Goal: Contribute content

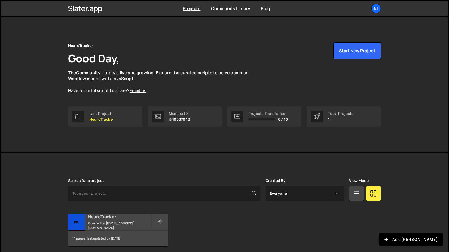
click at [101, 222] on small "Created by gpezzulli@neurotrackerx.com" at bounding box center [120, 225] width 64 height 9
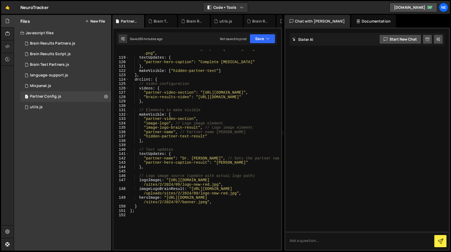
scroll to position [790, 0]
click at [260, 40] on button "Save" at bounding box center [263, 39] width 26 height 10
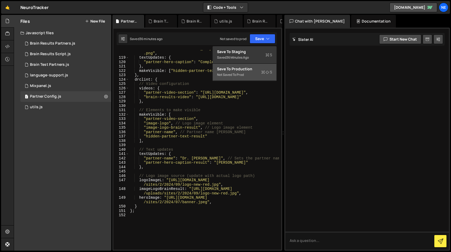
click at [235, 73] on div "Not saved to prod" at bounding box center [244, 75] width 55 height 6
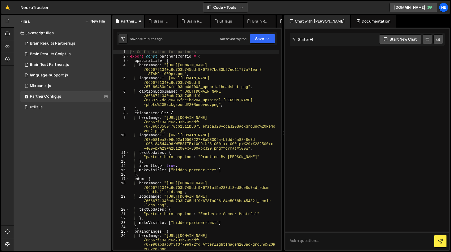
scroll to position [0, 0]
click at [259, 38] on button "Save" at bounding box center [259, 39] width 32 height 10
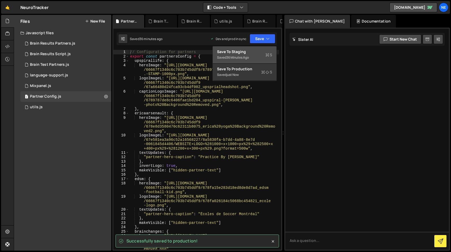
click at [236, 57] on div "36 minutes ago" at bounding box center [237, 57] width 23 height 5
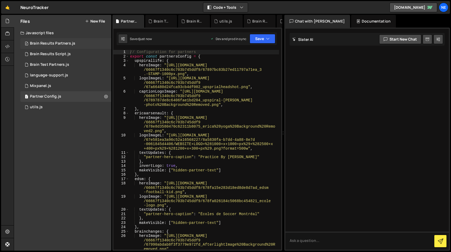
click at [54, 44] on div "Brain Results Partners.js" at bounding box center [52, 43] width 45 height 5
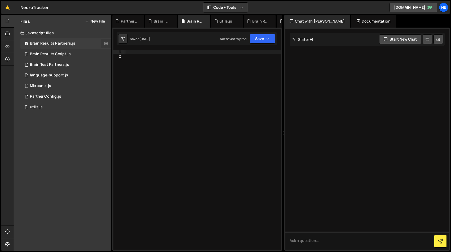
click at [108, 46] on button at bounding box center [106, 44] width 10 height 10
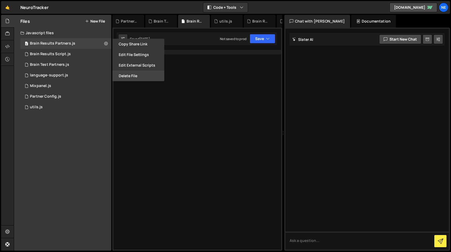
click at [130, 75] on button "Delete File" at bounding box center [138, 75] width 52 height 11
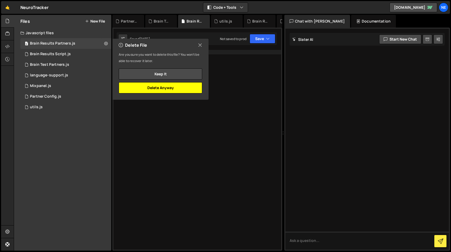
click at [146, 86] on button "Delete Anyway" at bounding box center [160, 87] width 83 height 11
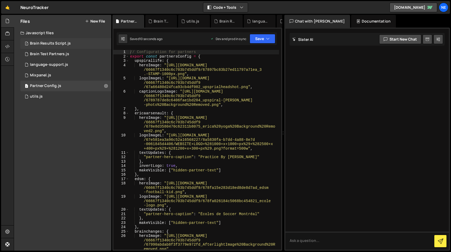
click at [62, 42] on div "Brain Results Script.js" at bounding box center [50, 43] width 41 height 5
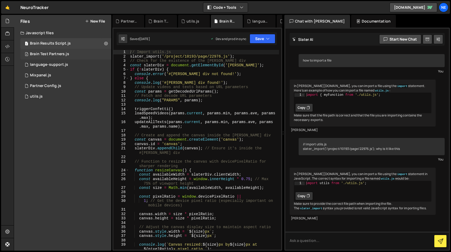
click at [61, 53] on div "Brain Test Partners.js" at bounding box center [49, 54] width 39 height 5
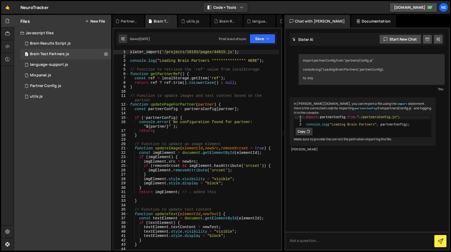
type textarea "**********"
click at [268, 63] on div "**********" at bounding box center [204, 154] width 150 height 208
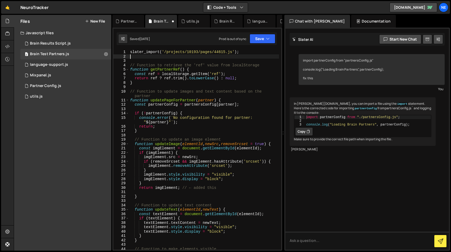
type textarea "slater_import('/projects/10193/pages/44615.js');"
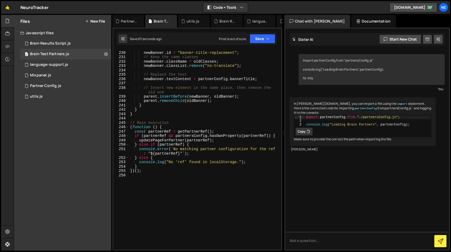
scroll to position [1070, 0]
click at [241, 116] on div "// Set a DIFFERENT ID newBanner . id = "banner-title-replacement" ; // Keep the…" at bounding box center [204, 150] width 150 height 208
type textarea "})();"
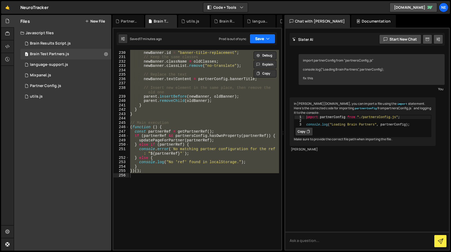
click at [264, 39] on button "Save" at bounding box center [263, 39] width 26 height 10
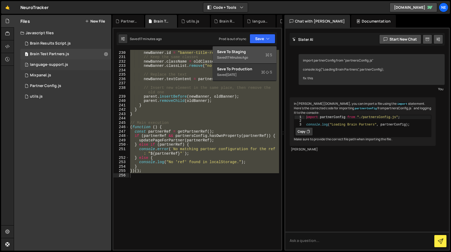
click at [38, 64] on div "language-support.js" at bounding box center [49, 64] width 38 height 5
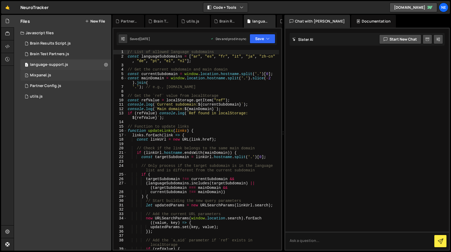
click at [44, 78] on div "1 Mixpanel.js 0" at bounding box center [65, 75] width 91 height 11
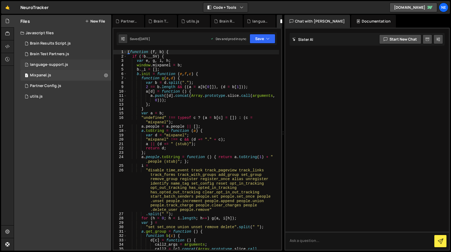
click at [55, 60] on div "1 language-support.js 0" at bounding box center [65, 64] width 91 height 11
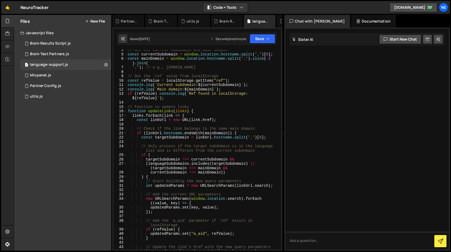
scroll to position [0, 0]
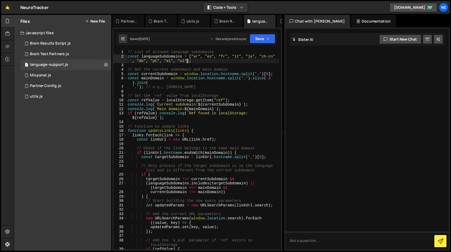
click at [187, 60] on div "// List of allowed language subdomains const languageSubdomains = [ "ar" , "es"…" at bounding box center [203, 154] width 152 height 208
type textarea "const languageSubdomains = ["ar", "es", "fr", "it", "ja", "zh-cn", "de", "pt", …"
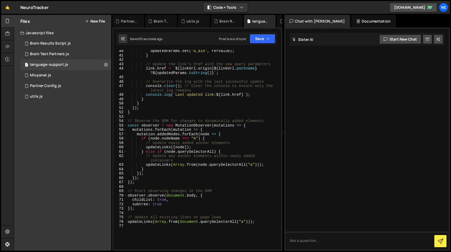
scroll to position [202, 0]
click at [261, 38] on button "Save" at bounding box center [263, 39] width 26 height 10
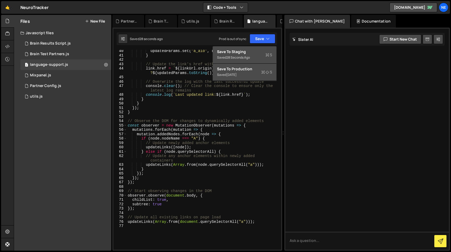
click at [237, 73] on div "[DATE]" at bounding box center [231, 74] width 10 height 5
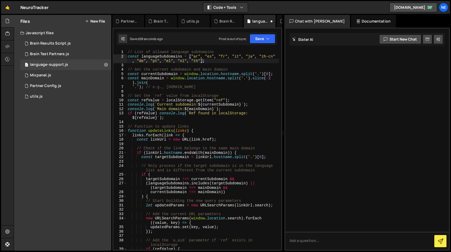
scroll to position [0, 0]
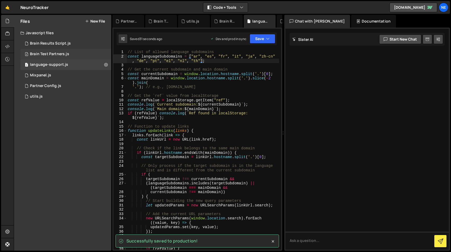
click at [59, 54] on div "Brain Test Partners.js" at bounding box center [49, 54] width 39 height 5
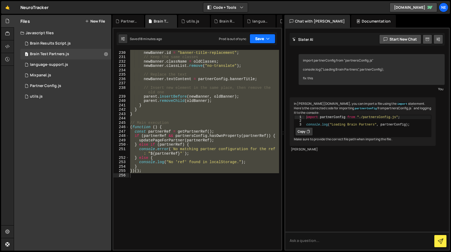
click at [257, 39] on button "Save" at bounding box center [263, 39] width 26 height 10
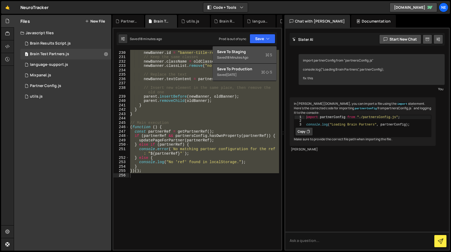
click at [236, 75] on div "[DATE]" at bounding box center [231, 74] width 10 height 5
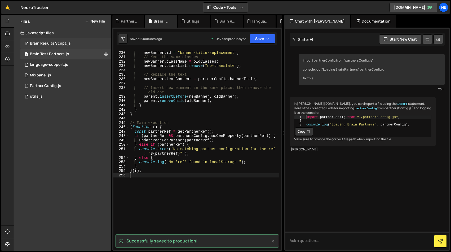
click at [57, 44] on div "Brain Results Script.js" at bounding box center [50, 43] width 41 height 5
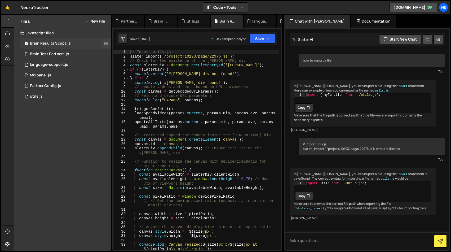
scroll to position [18, 0]
click at [44, 83] on div "Partner Config.js" at bounding box center [45, 85] width 31 height 5
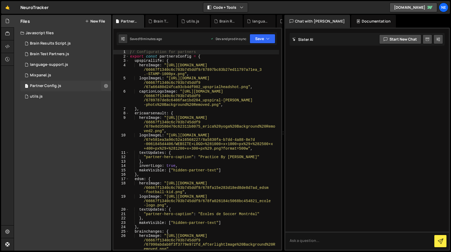
scroll to position [0, 0]
